Goal: Task Accomplishment & Management: Manage account settings

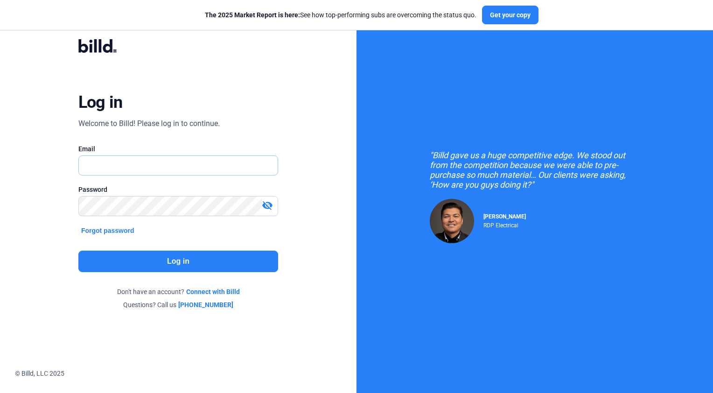
click at [129, 167] on input "text" at bounding box center [173, 165] width 189 height 19
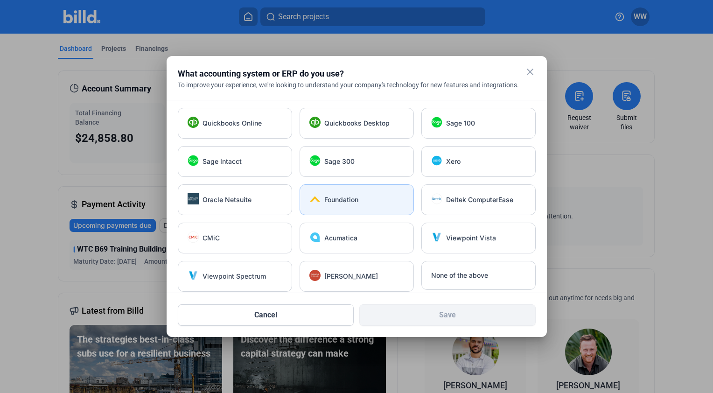
click at [364, 201] on div "Foundation" at bounding box center [364, 199] width 80 height 9
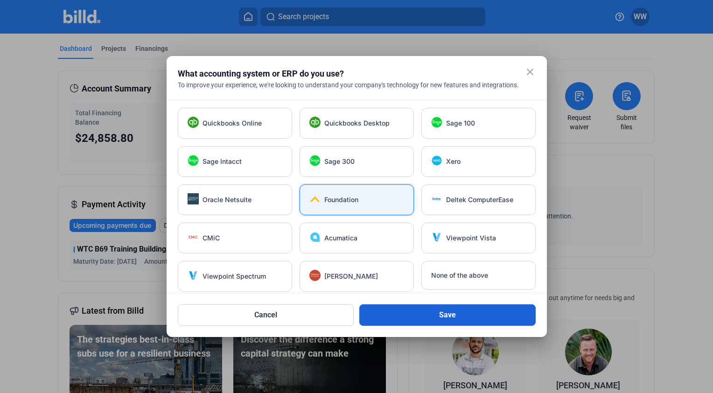
click at [437, 316] on button "Save" at bounding box center [447, 314] width 176 height 21
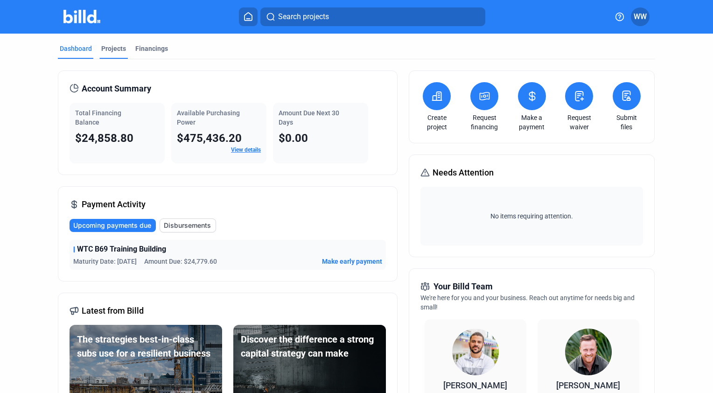
click at [112, 49] on div "Projects" at bounding box center [113, 48] width 25 height 9
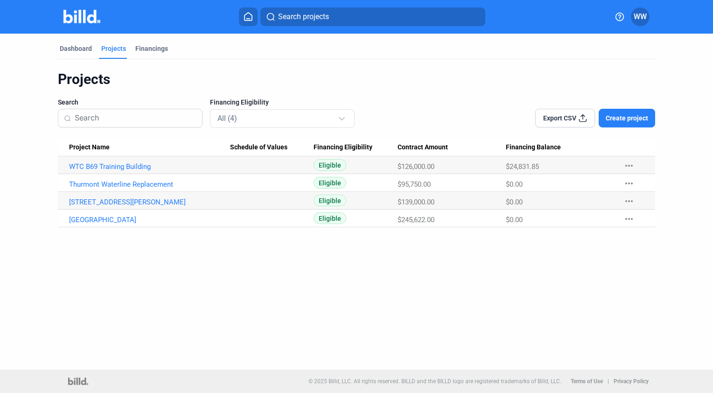
click at [639, 14] on span "WW" at bounding box center [639, 16] width 13 height 11
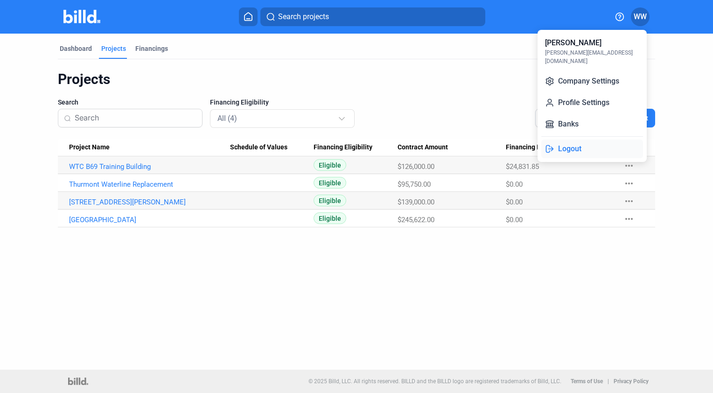
click at [575, 139] on button "Logout" at bounding box center [592, 148] width 102 height 19
